Goal: Task Accomplishment & Management: Use online tool/utility

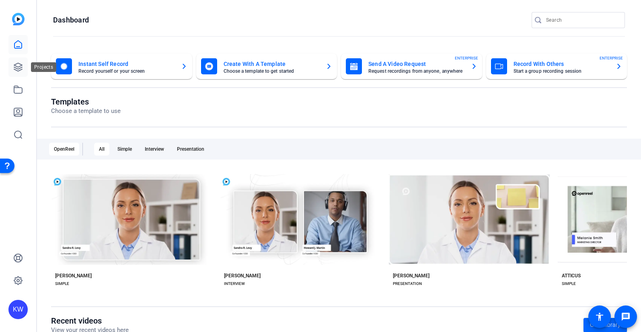
click at [13, 69] on icon at bounding box center [18, 67] width 10 height 10
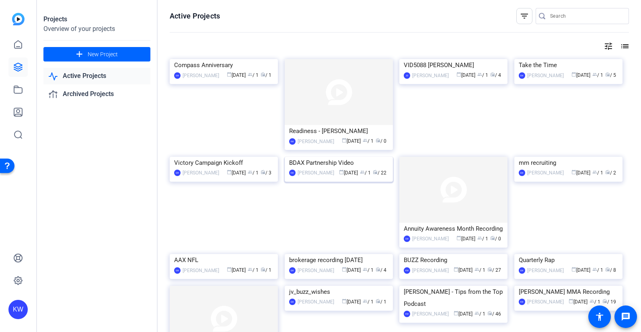
click at [351, 157] on img at bounding box center [339, 157] width 108 height 0
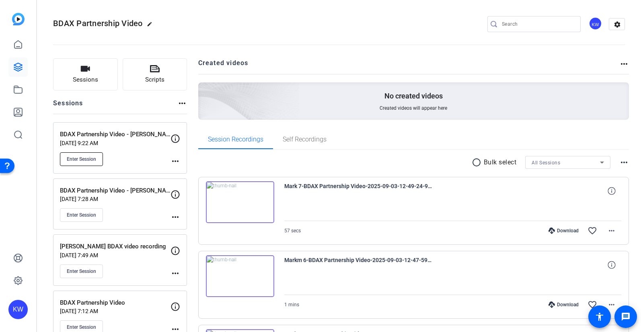
click at [87, 160] on span "Enter Session" at bounding box center [81, 159] width 29 height 6
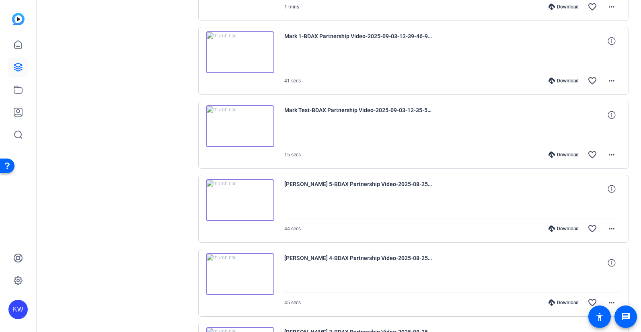
scroll to position [629, 0]
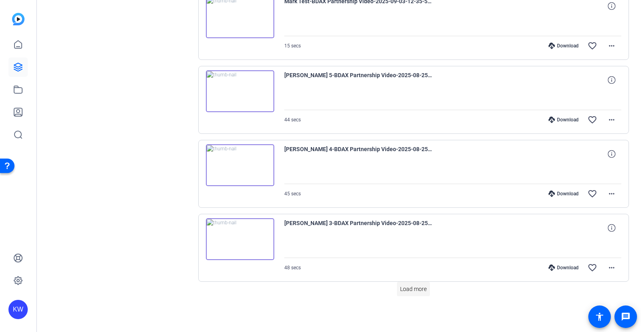
click at [415, 291] on span "Load more" at bounding box center [413, 289] width 27 height 8
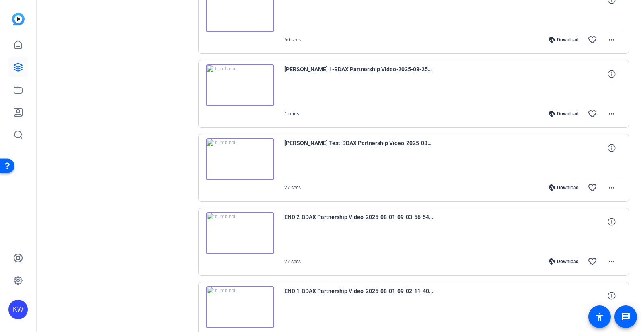
scroll to position [1103, 0]
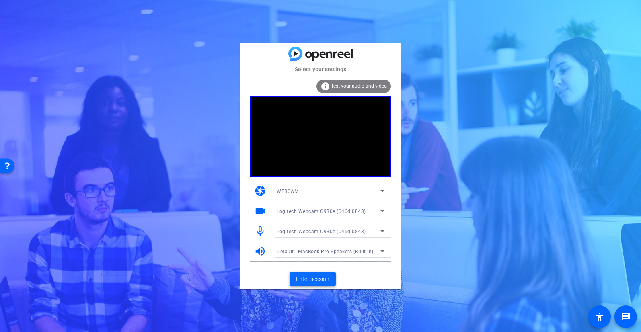
click at [318, 281] on span "Enter session" at bounding box center [312, 279] width 33 height 8
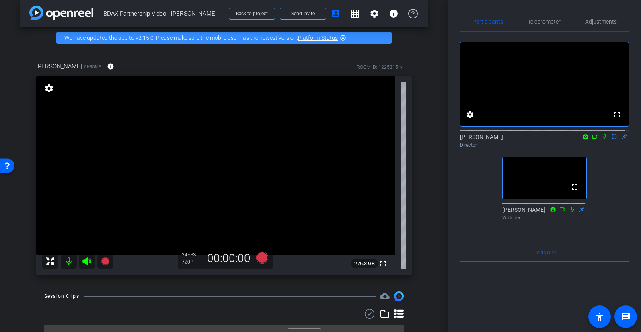
scroll to position [23, 0]
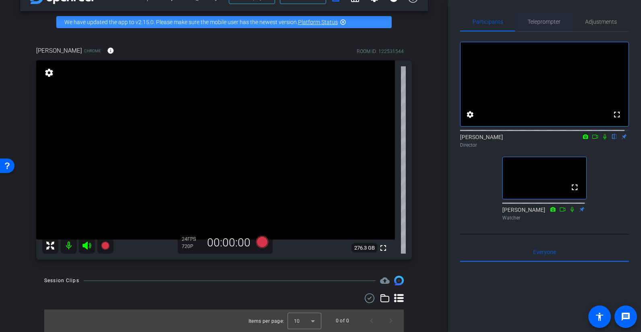
click at [550, 25] on span "Teleprompter" at bounding box center [543, 21] width 33 height 19
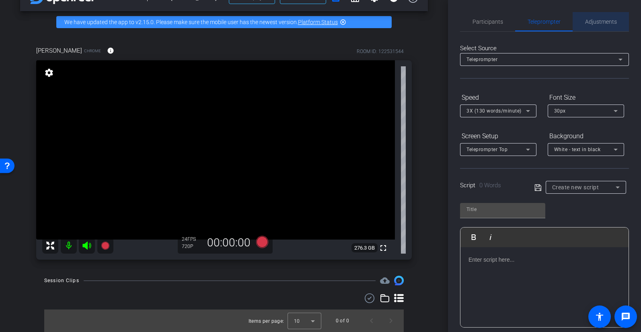
click at [600, 24] on span "Adjustments" at bounding box center [601, 22] width 32 height 6
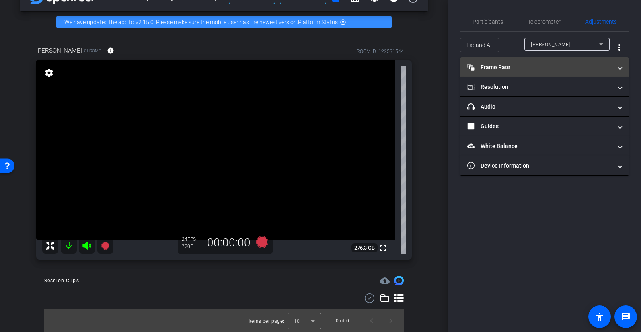
click at [619, 69] on span at bounding box center [619, 67] width 3 height 8
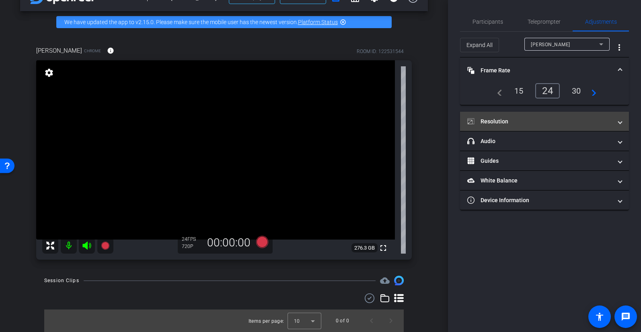
click at [623, 121] on mat-expansion-panel-header "Resolution" at bounding box center [544, 121] width 169 height 19
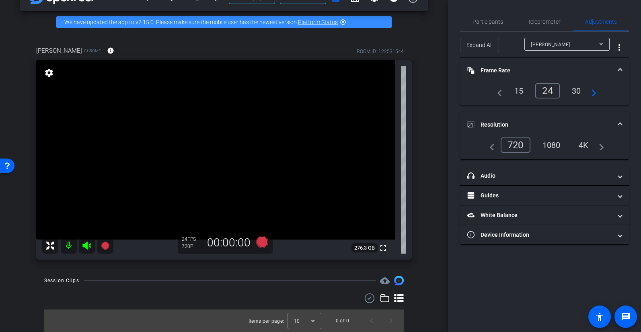
click at [551, 147] on div "1080" at bounding box center [551, 145] width 30 height 14
click at [480, 20] on span "Participants" at bounding box center [487, 22] width 31 height 6
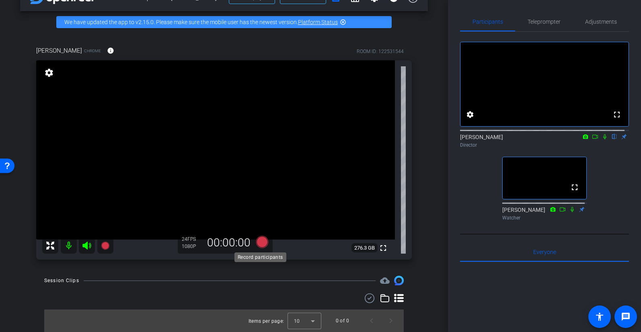
click at [258, 247] on icon at bounding box center [261, 242] width 19 height 14
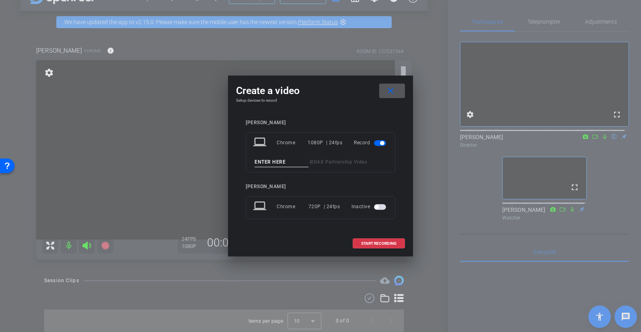
click at [274, 161] on input at bounding box center [281, 162] width 54 height 10
type input "[PERSON_NAME] Test"
click at [385, 244] on span "START RECORDING" at bounding box center [378, 244] width 35 height 4
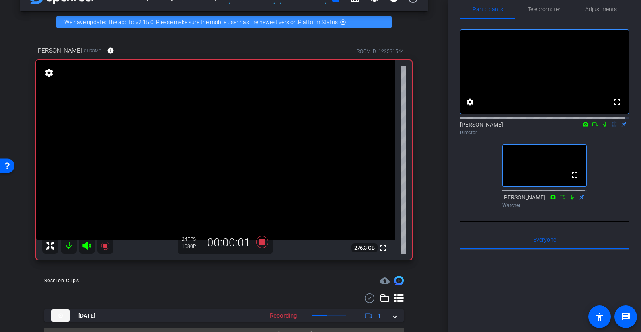
scroll to position [41, 0]
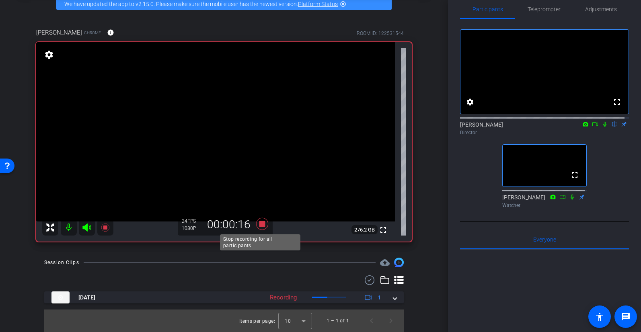
click at [260, 226] on icon at bounding box center [262, 224] width 12 height 12
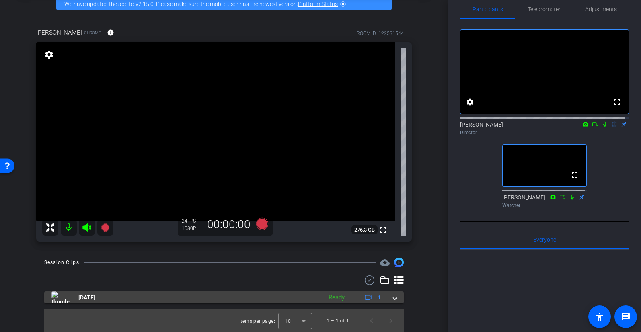
click at [393, 299] on span at bounding box center [394, 297] width 3 height 8
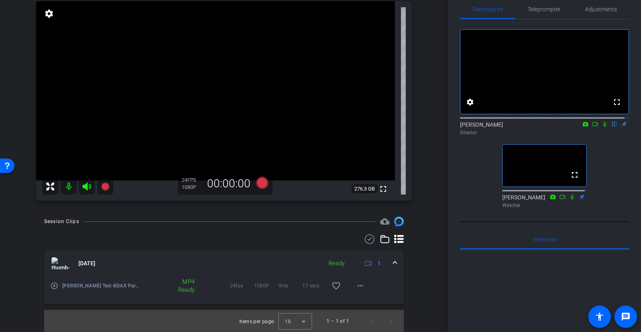
scroll to position [83, 0]
click at [59, 286] on div "play_circle_outline [PERSON_NAME] Test-BDAX Partnership Video-2025-09-17-11-06-…" at bounding box center [95, 285] width 90 height 19
click at [53, 283] on mat-icon "play_circle_outline" at bounding box center [54, 285] width 8 height 8
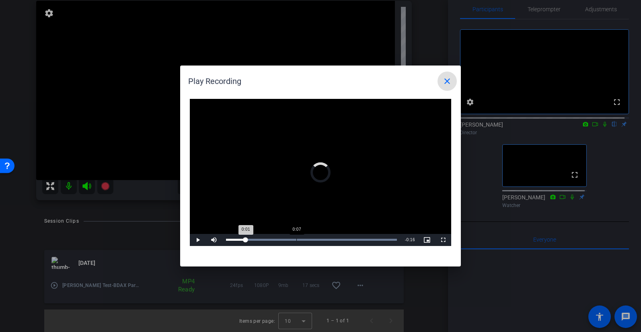
click at [296, 239] on div "Loaded : 100.00% 0:07 0:01" at bounding box center [311, 240] width 171 height 2
click at [198, 240] on span "Video Player" at bounding box center [198, 240] width 16 height 0
click at [450, 82] on mat-icon "close" at bounding box center [447, 81] width 10 height 10
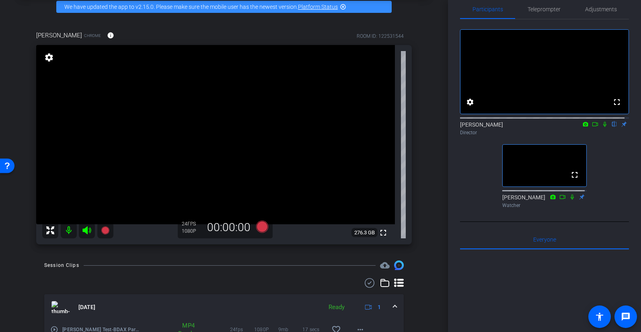
scroll to position [28, 0]
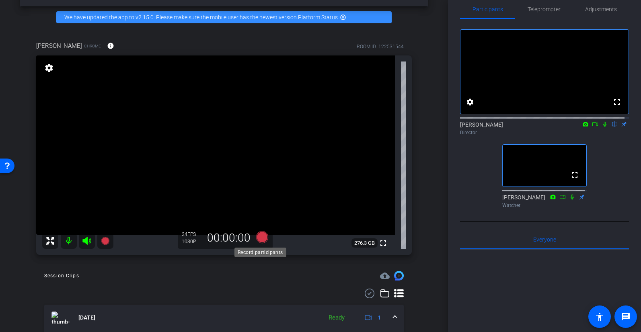
click at [259, 236] on icon at bounding box center [262, 237] width 12 height 12
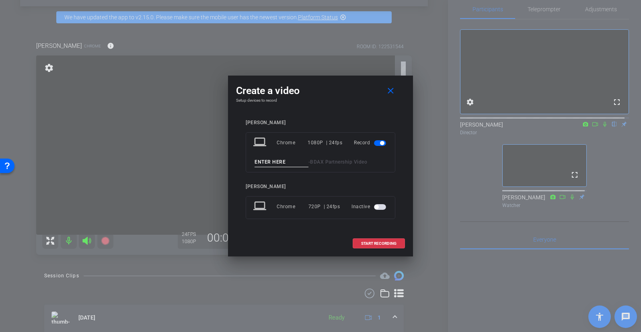
click at [278, 161] on input at bounding box center [281, 162] width 54 height 10
type input "[PERSON_NAME] 1"
click at [377, 244] on span "START RECORDING" at bounding box center [378, 244] width 35 height 4
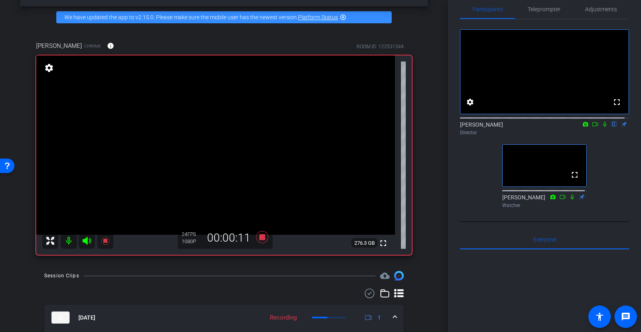
click at [602, 127] on icon at bounding box center [604, 124] width 6 height 6
click at [603, 127] on icon at bounding box center [604, 124] width 3 height 5
click at [257, 238] on icon at bounding box center [262, 237] width 12 height 12
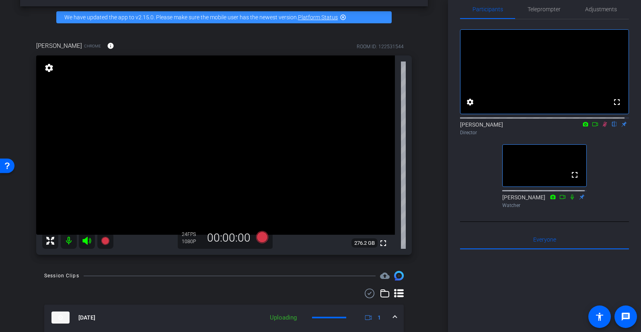
click at [601, 127] on icon at bounding box center [604, 124] width 6 height 6
click at [262, 241] on icon at bounding box center [262, 237] width 12 height 12
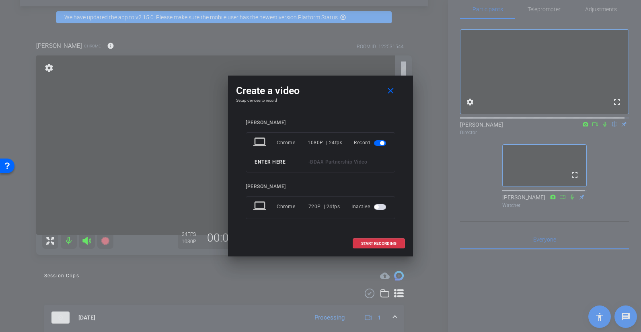
click at [282, 163] on input at bounding box center [281, 162] width 54 height 10
type input "[PERSON_NAME] 2"
click at [374, 244] on span "START RECORDING" at bounding box center [378, 244] width 35 height 4
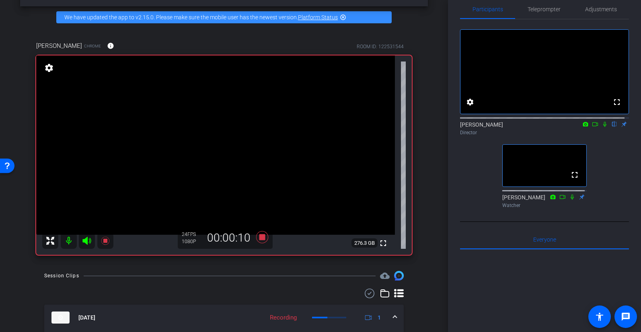
click at [603, 127] on icon at bounding box center [604, 124] width 3 height 5
click at [601, 127] on icon at bounding box center [604, 124] width 6 height 6
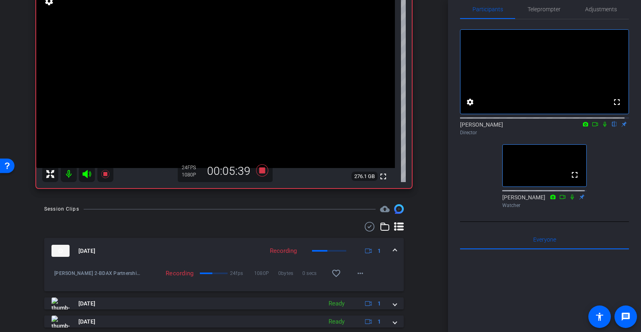
scroll to position [97, 0]
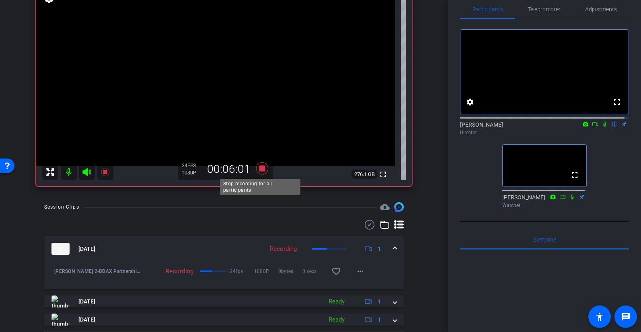
click at [261, 169] on icon at bounding box center [262, 168] width 12 height 12
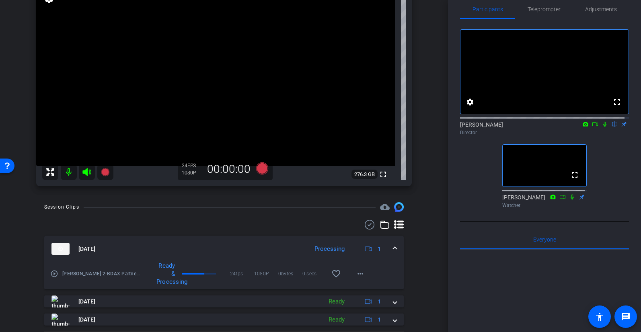
scroll to position [32, 0]
